Goal: Communication & Community: Ask a question

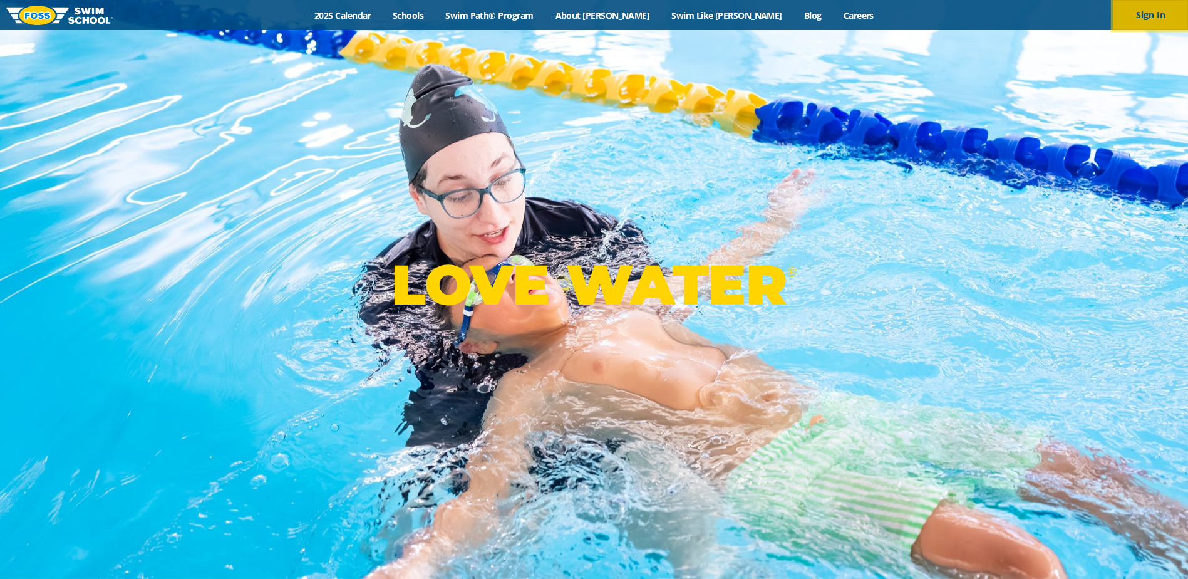
click at [1155, 16] on button "Sign In" at bounding box center [1150, 15] width 75 height 30
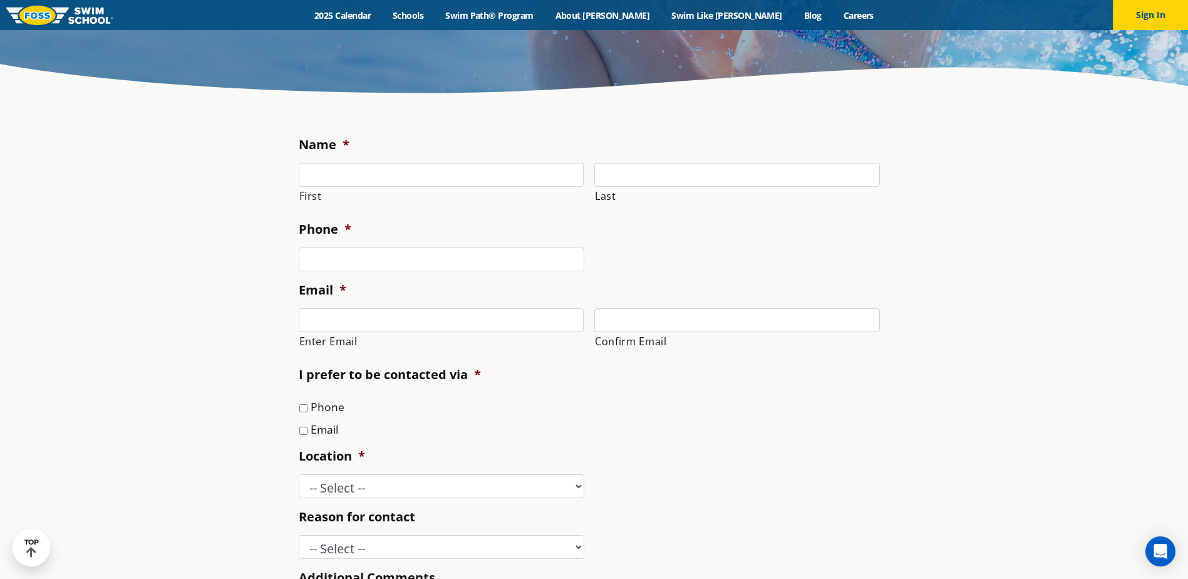
scroll to position [251, 0]
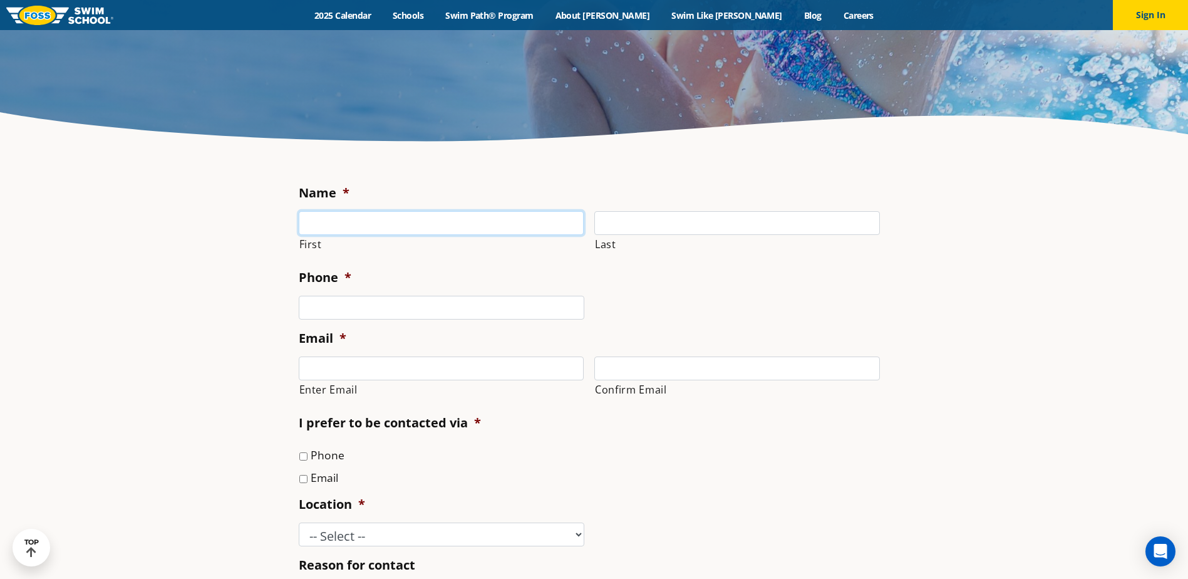
click at [326, 224] on input "First" at bounding box center [442, 223] width 286 height 24
type input "Martin"
type input "Carr"
type input "martyc@greatlakeseng.com"
click at [306, 354] on li "Email * Enter Email martyc@greatlakeseng.com Confirm Email" at bounding box center [594, 366] width 591 height 75
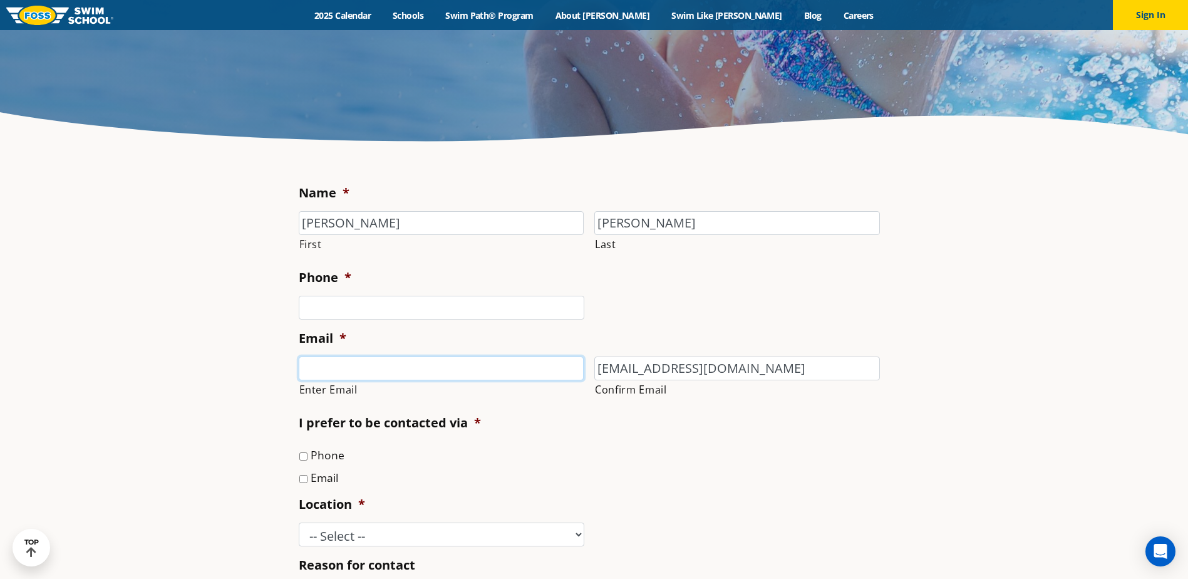
click at [313, 364] on input "Enter Email" at bounding box center [442, 368] width 286 height 24
type input "martyc@greatlakeseng.com"
type input "(763) 443-1936"
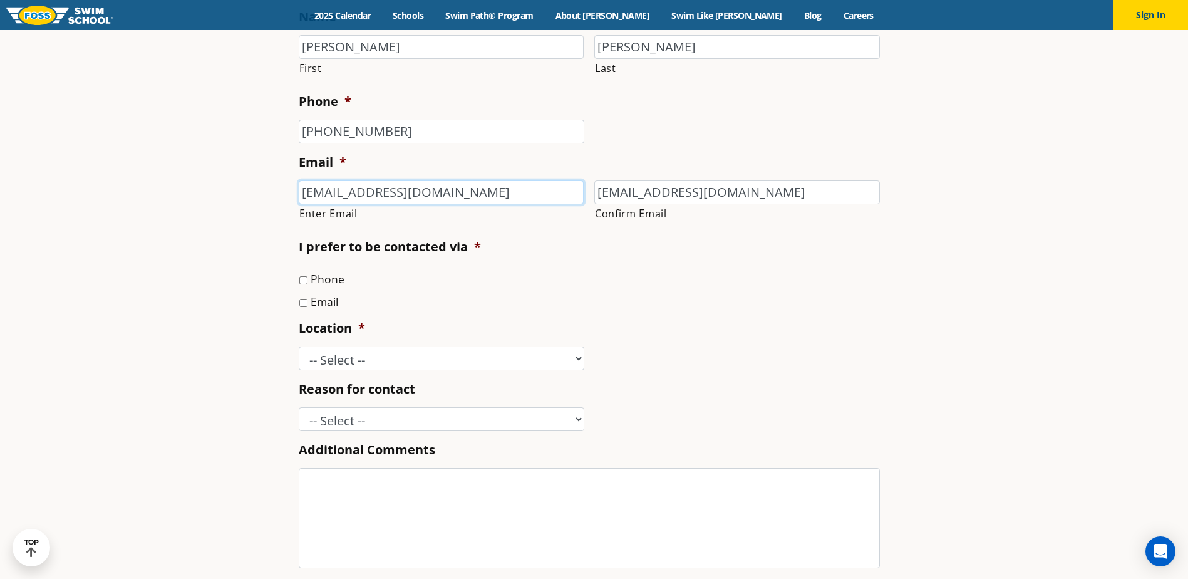
scroll to position [438, 0]
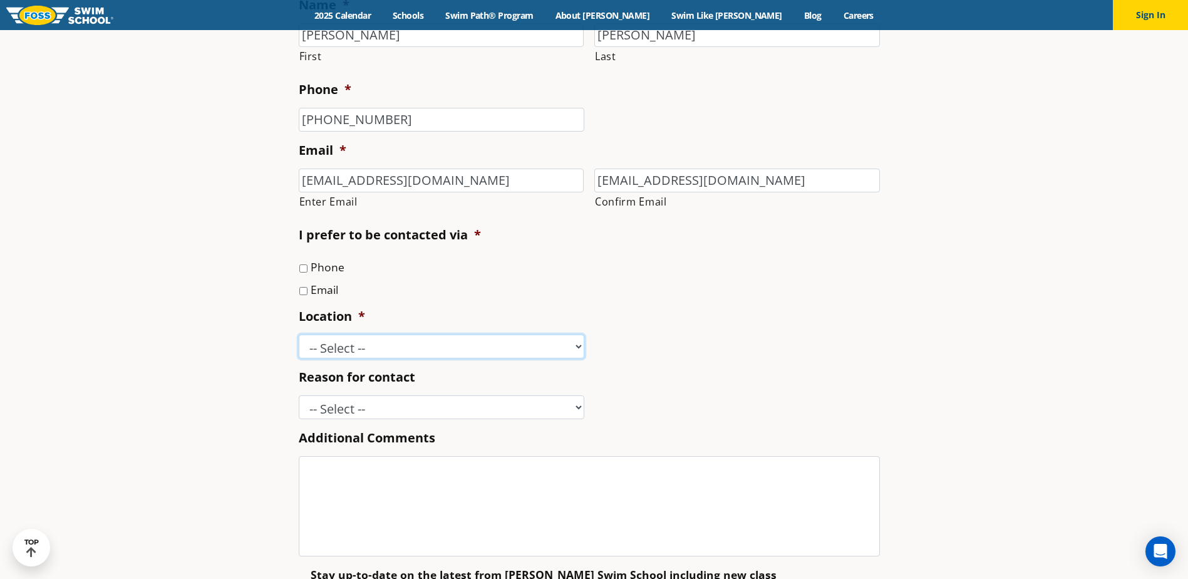
click at [329, 344] on select "-- Select -- Ankeny, IA Apple Valley Blaine, MN Burnsville, MN Ballwin, MO Boli…" at bounding box center [442, 346] width 286 height 24
select select "MPG"
click at [299, 334] on select "-- Select -- Ankeny, IA Apple Valley Blaine, MN Burnsville, MN Ballwin, MO Boli…" at bounding box center [442, 346] width 286 height 24
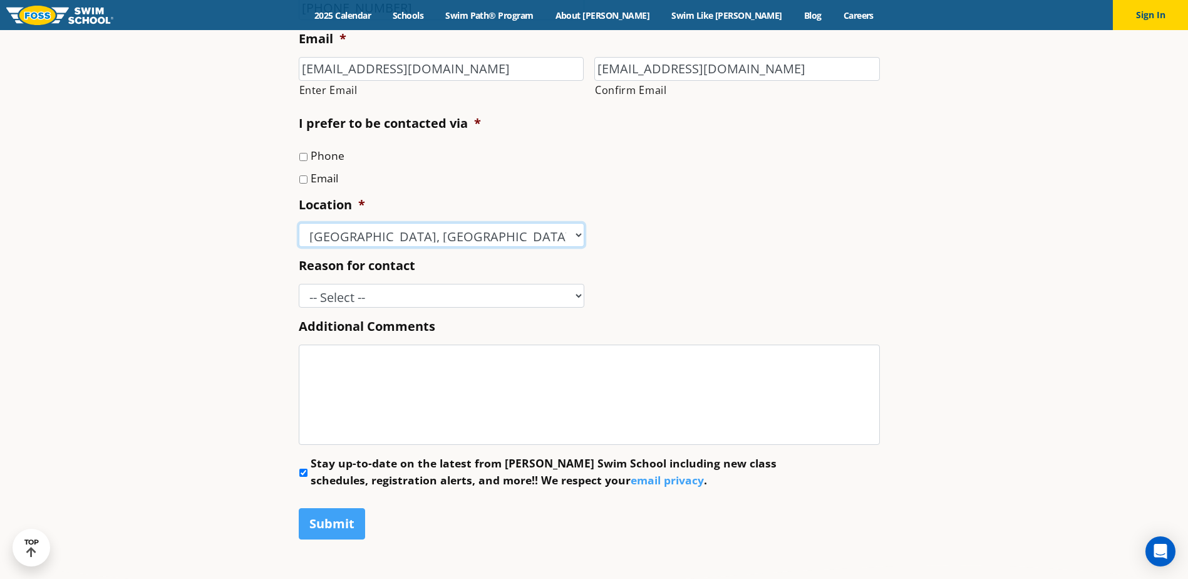
scroll to position [564, 0]
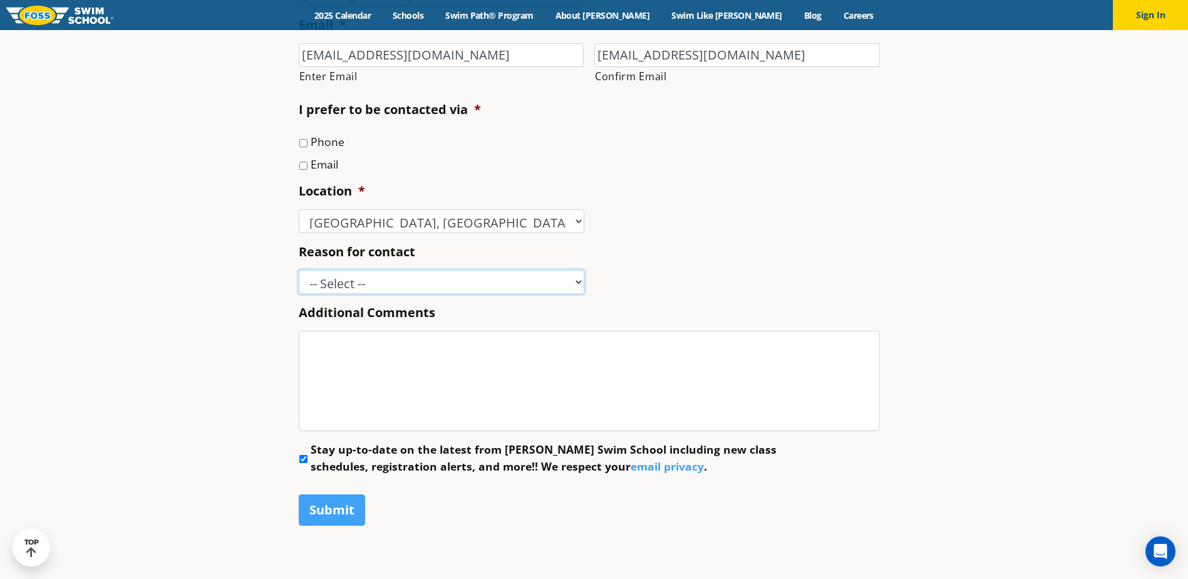
click at [327, 289] on select "-- Select -- Enrollment issue Program question What level is best for my child?…" at bounding box center [442, 282] width 286 height 24
select select "Enrollment issue"
click at [299, 270] on select "-- Select -- Enrollment issue Program question What level is best for my child?…" at bounding box center [442, 282] width 286 height 24
click at [323, 345] on textarea "Additional Comments" at bounding box center [589, 381] width 581 height 100
click at [307, 144] on input "Phone" at bounding box center [303, 143] width 8 height 8
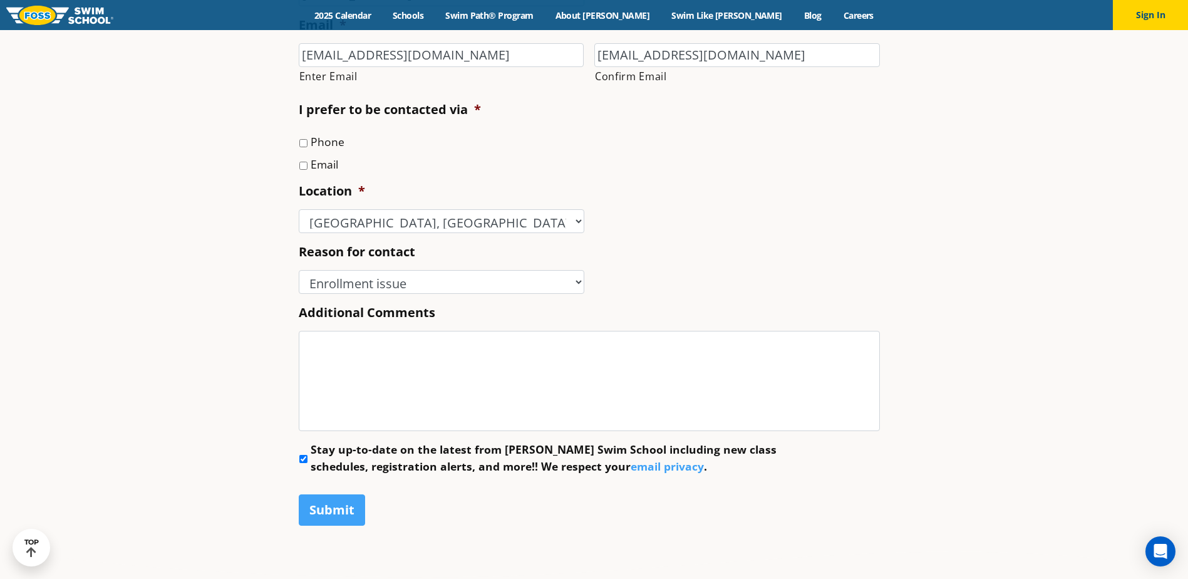
checkbox input "true"
click at [338, 348] on textarea "Additional Comments" at bounding box center [589, 381] width 581 height 100
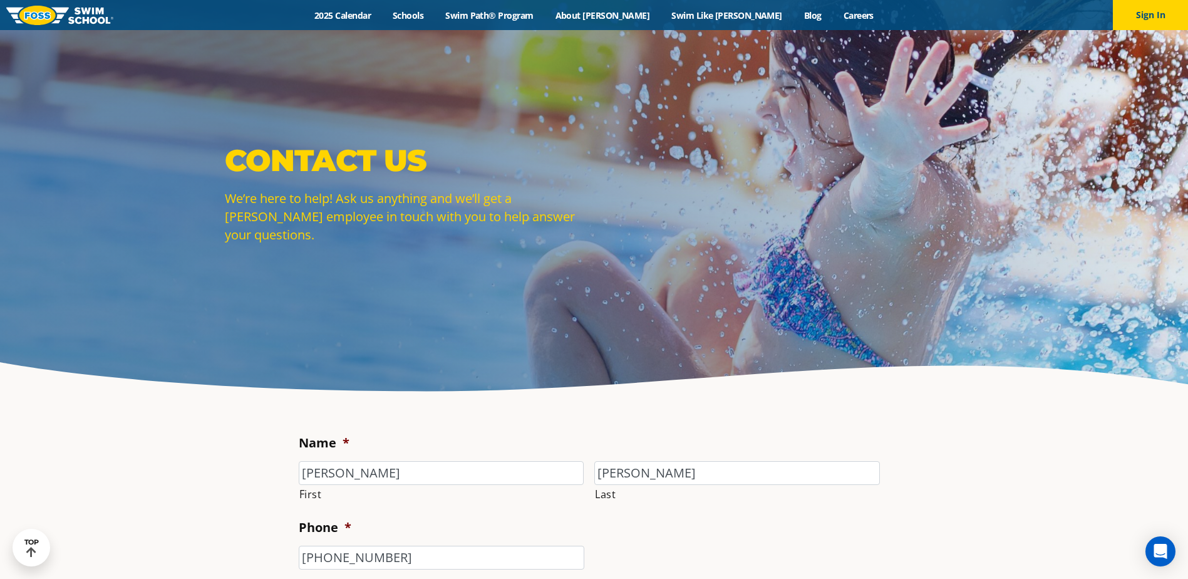
scroll to position [0, 0]
click at [1142, 21] on button "Sign In" at bounding box center [1150, 15] width 75 height 30
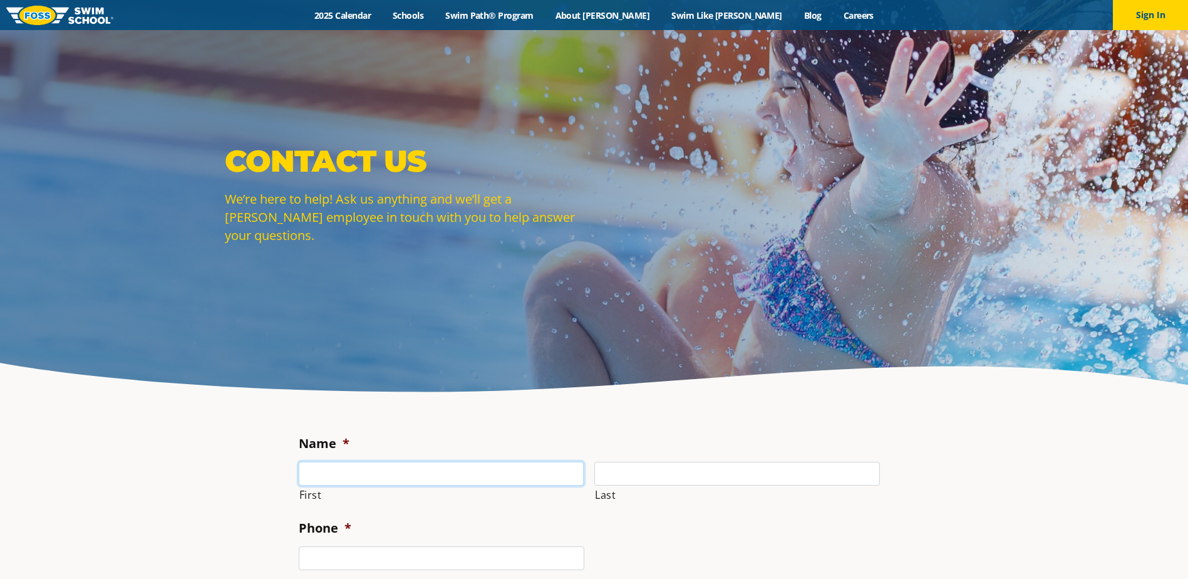
click at [335, 484] on input "First" at bounding box center [442, 474] width 286 height 24
type input "Marty"
type input "Carr"
type input "7634431936"
type input "martyc@greatlakeseng.com"
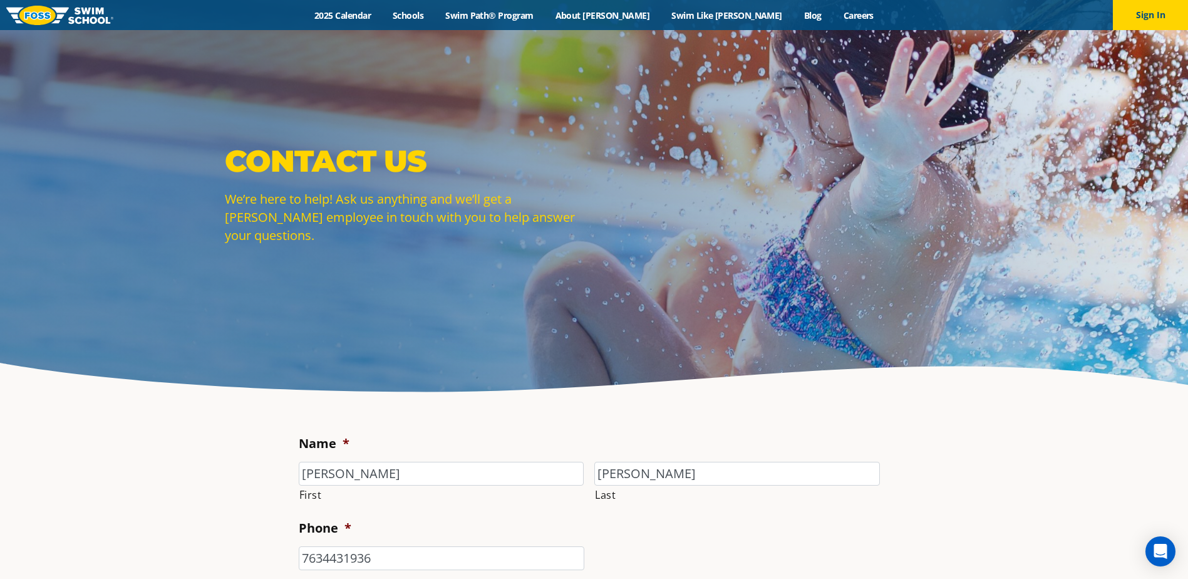
type input "martyc@greatlakeseng.com"
type input "(763) 443-1936"
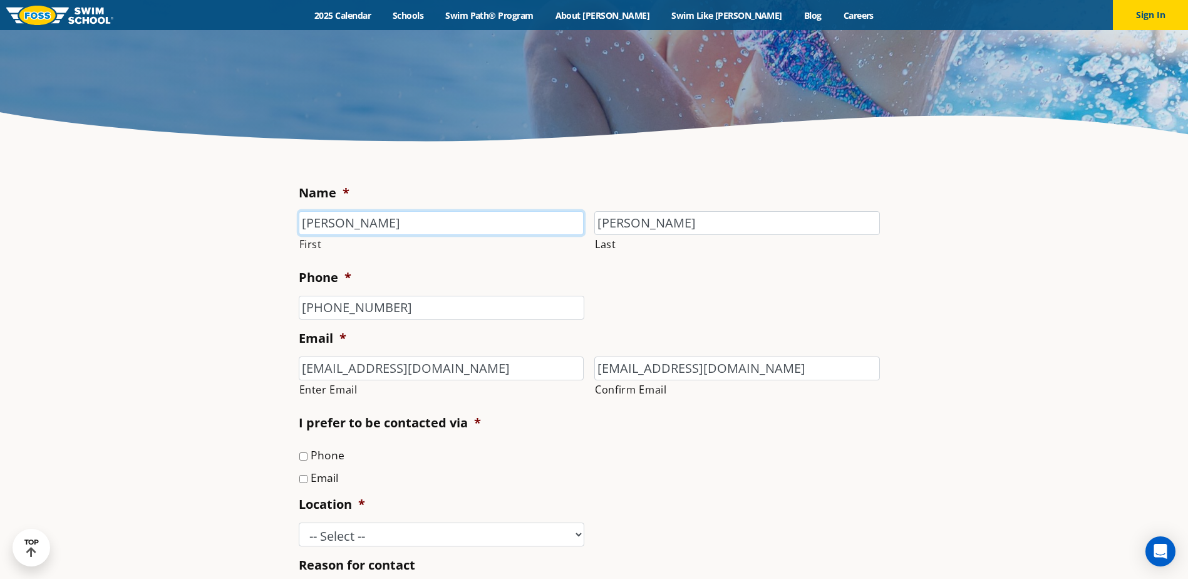
scroll to position [313, 0]
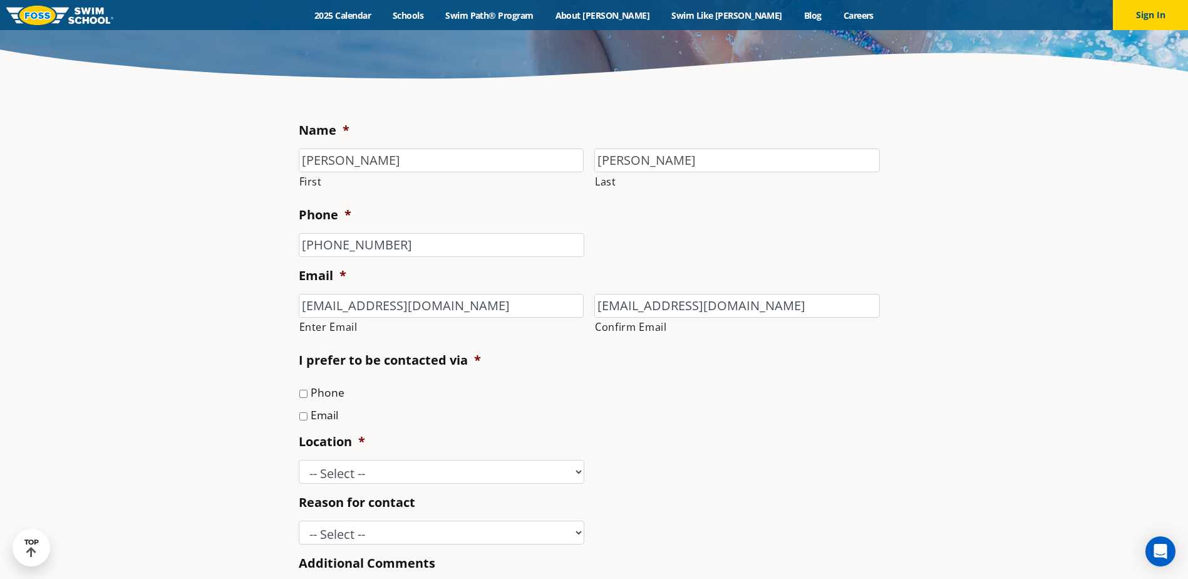
click at [303, 396] on input "Phone" at bounding box center [303, 394] width 8 height 8
checkbox input "true"
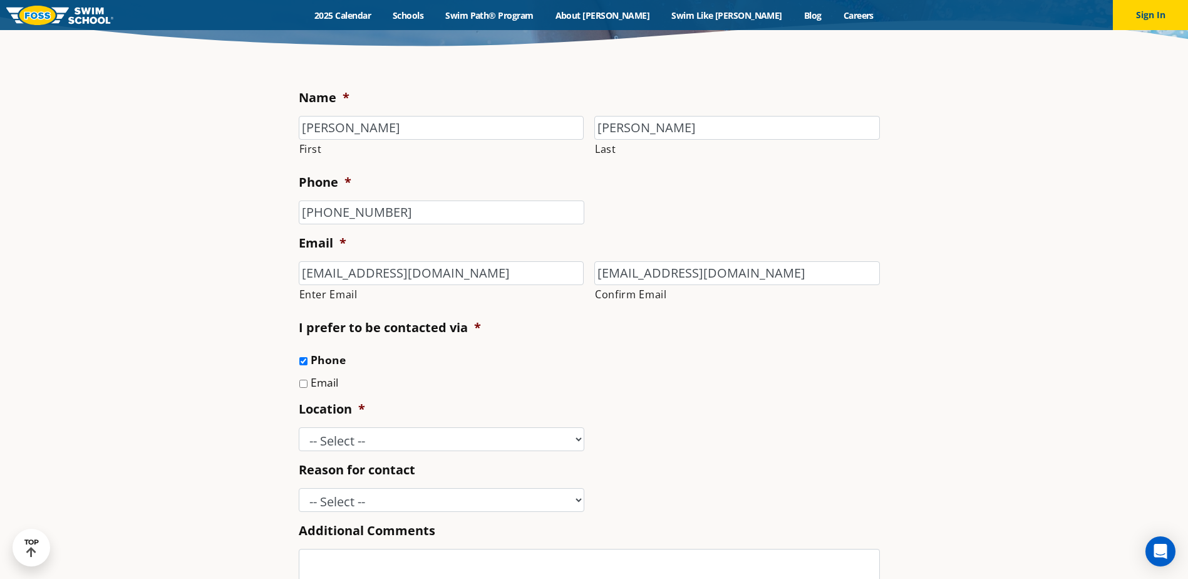
scroll to position [376, 0]
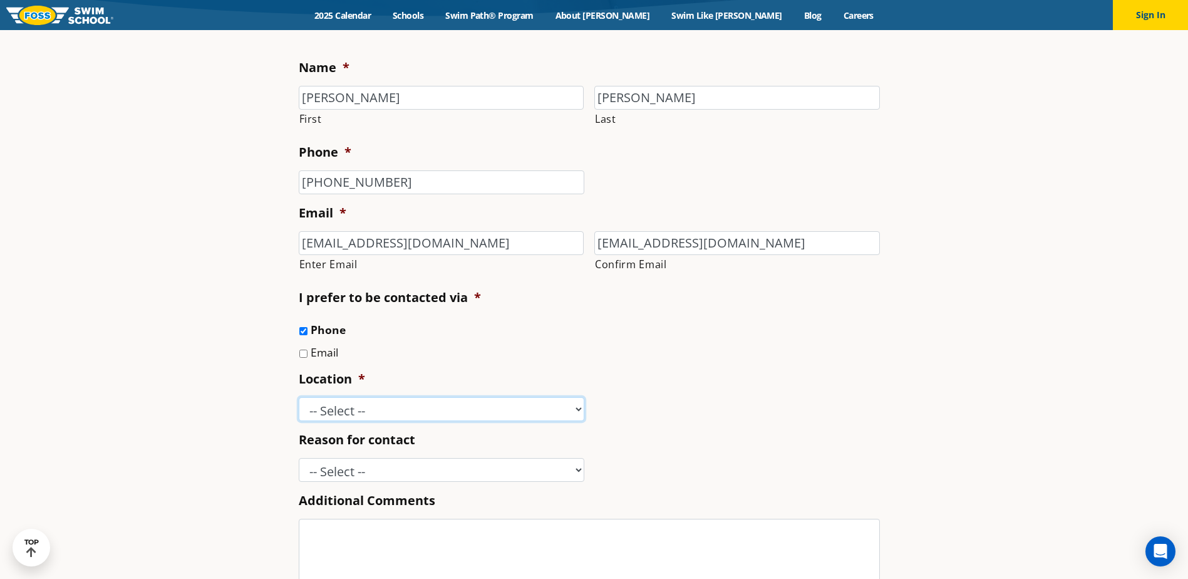
click at [325, 414] on select "-- Select -- Ankeny, IA Apple Valley Blaine, MN Burnsville, MN Ballwin, MO Boli…" at bounding box center [442, 409] width 286 height 24
select select "MPG"
click at [299, 397] on select "-- Select -- Ankeny, IA Apple Valley Blaine, MN Burnsville, MN Ballwin, MO Boli…" at bounding box center [442, 409] width 286 height 24
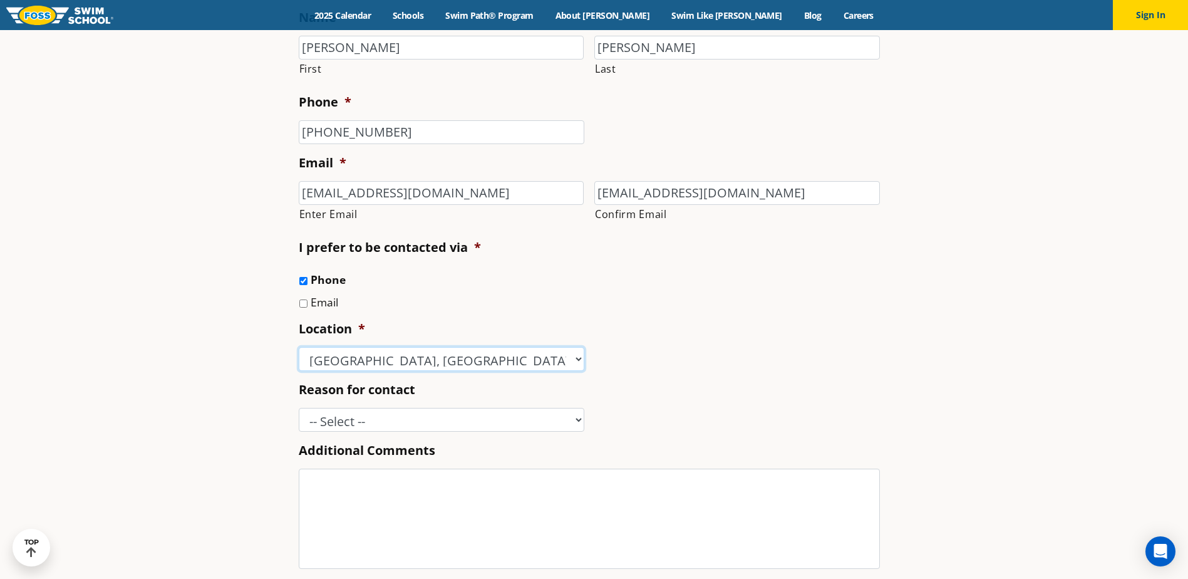
scroll to position [501, 0]
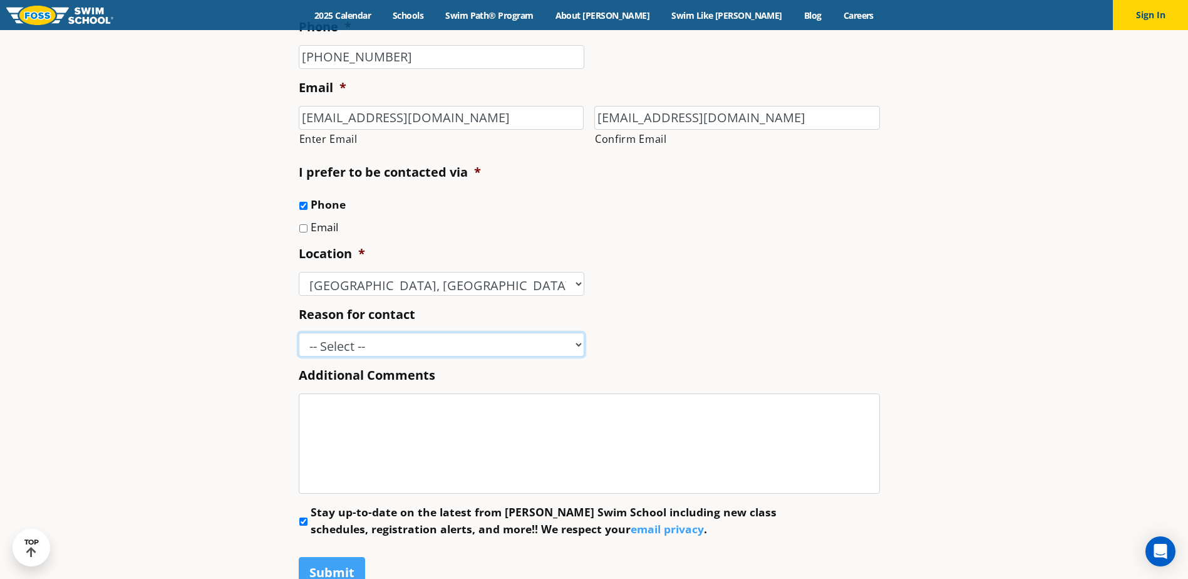
click at [327, 342] on select "-- Select -- Enrollment issue Program question What level is best for my child?…" at bounding box center [442, 345] width 286 height 24
select select "Enrollment issue"
click at [299, 333] on select "-- Select -- Enrollment issue Program question What level is best for my child?…" at bounding box center [442, 345] width 286 height 24
click at [344, 406] on textarea "Additional Comments" at bounding box center [589, 443] width 581 height 100
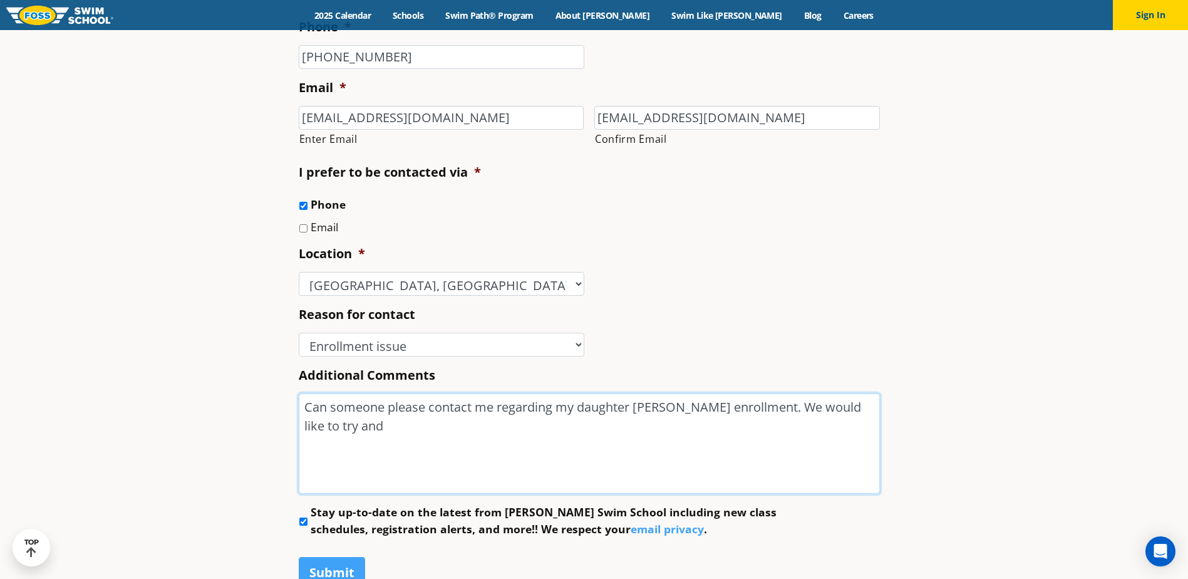
click at [341, 423] on textarea "Can someone please contact me regarding my daughter Brinley's enrollment. We wo…" at bounding box center [589, 443] width 581 height 100
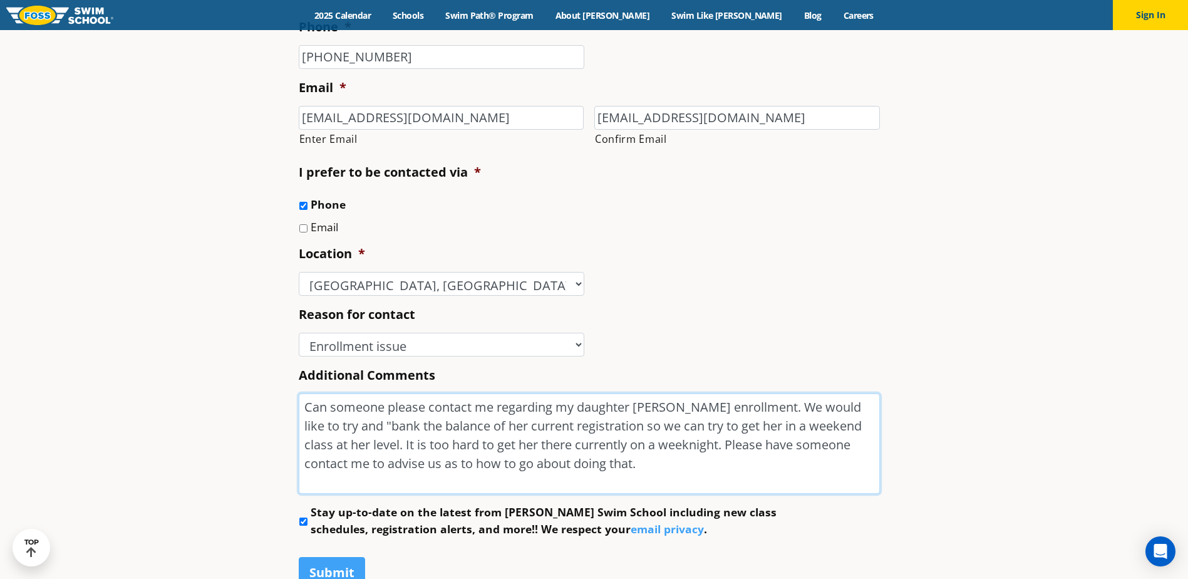
click at [671, 466] on textarea "Can someone please contact me regarding my daughter Brinley's enrollment. We wo…" at bounding box center [589, 443] width 581 height 100
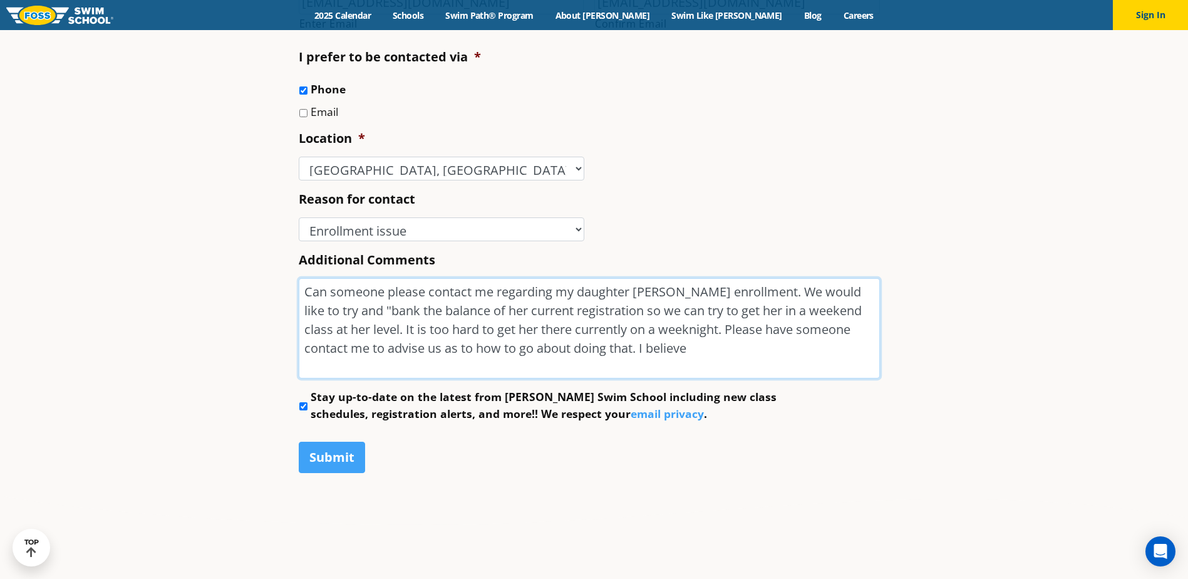
scroll to position [626, 0]
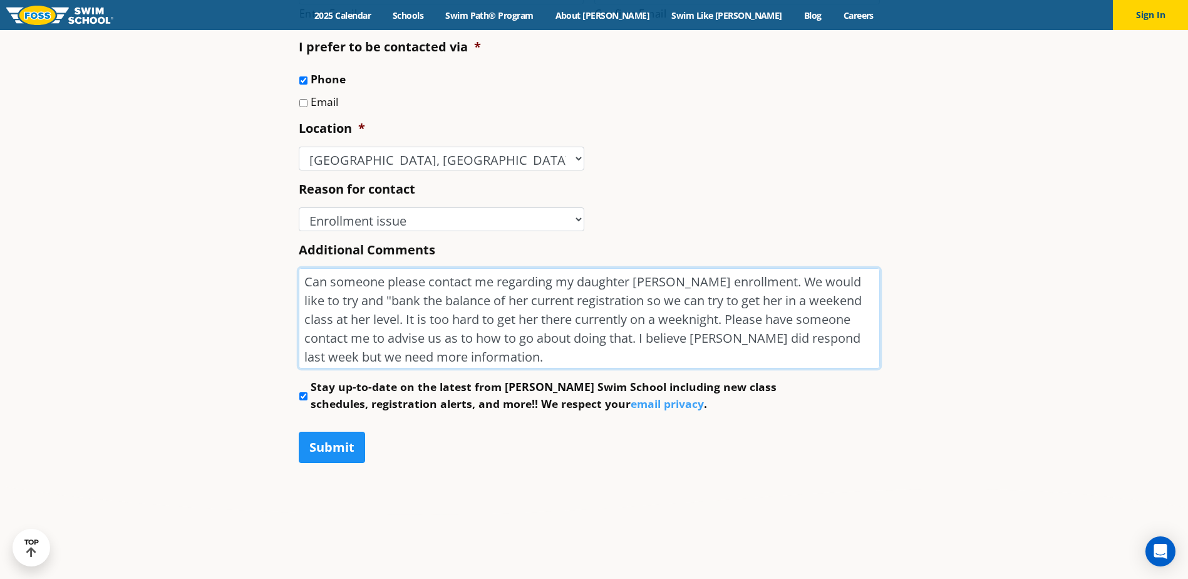
type textarea "Can someone please contact me regarding my daughter Brinley's enrollment. We wo…"
click at [352, 442] on input "Submit" at bounding box center [332, 446] width 66 height 31
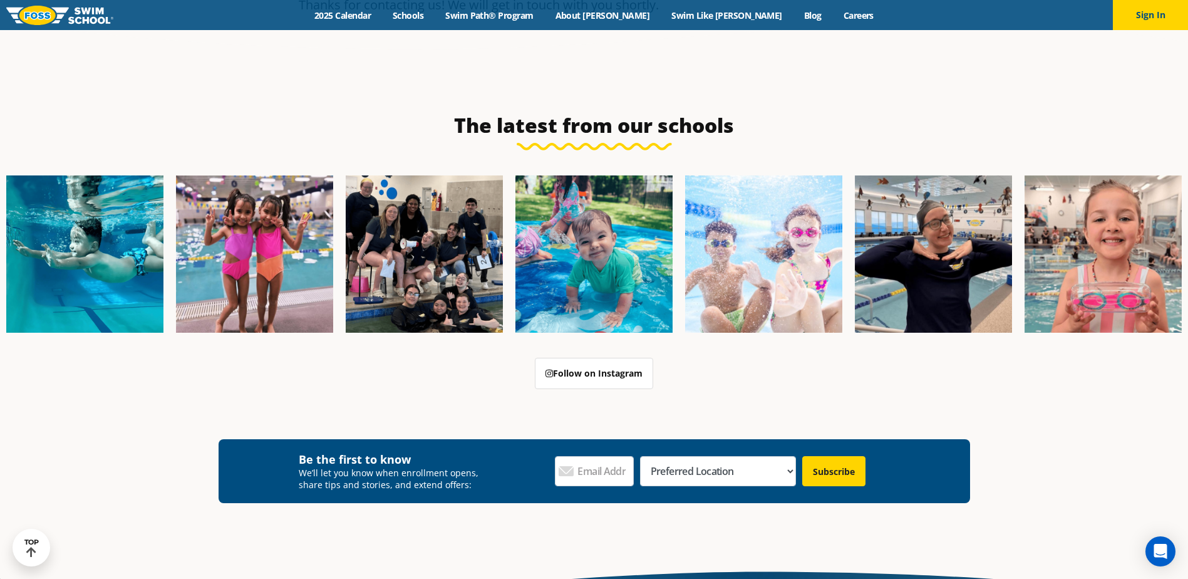
scroll to position [362, 0]
